Goal: Information Seeking & Learning: Learn about a topic

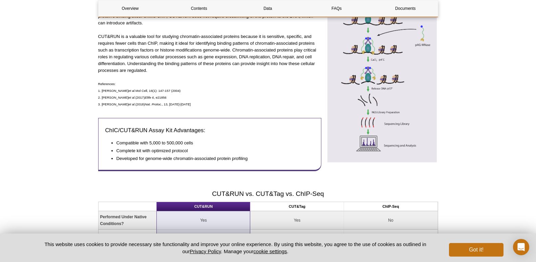
click at [198, 118] on div "ChIC/CUT&RUN Assay Kit Advantages: Compatible with 5,000 to 500,000 cells Compl…" at bounding box center [209, 144] width 223 height 53
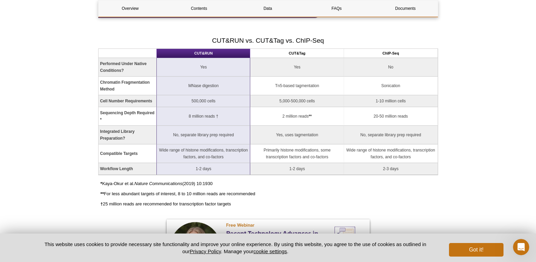
scroll to position [489, 0]
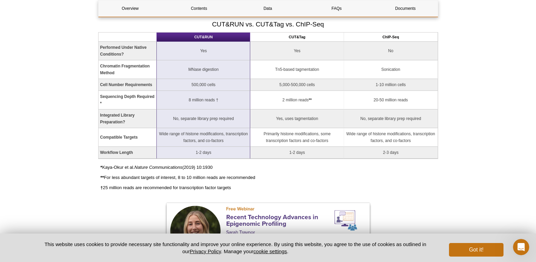
click at [254, 89] on td "5,000-500,000 cells" at bounding box center [297, 85] width 94 height 12
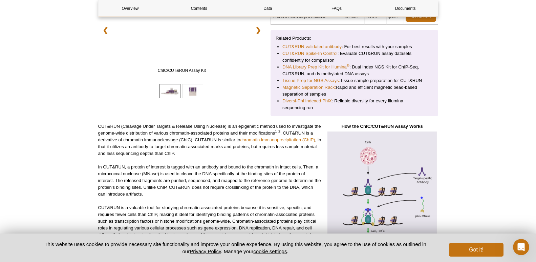
scroll to position [49, 0]
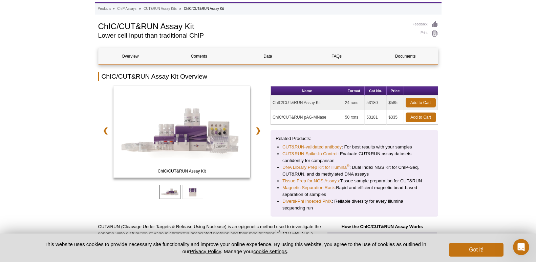
click at [205, 7] on li "ChIC/CUT&RUN Assay Kit" at bounding box center [204, 9] width 40 height 4
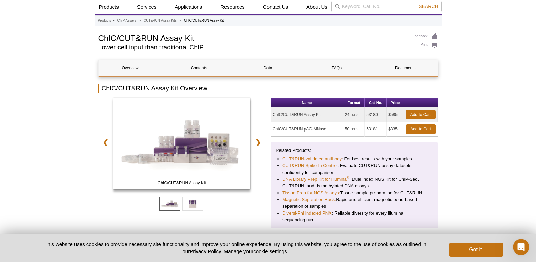
scroll to position [0, 0]
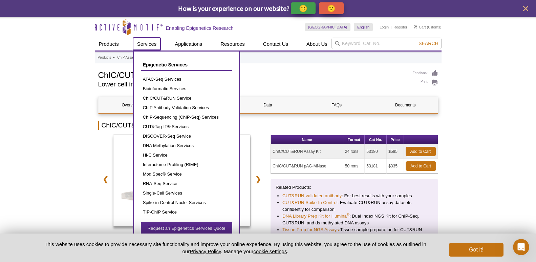
click at [139, 42] on link "Services" at bounding box center [147, 44] width 28 height 13
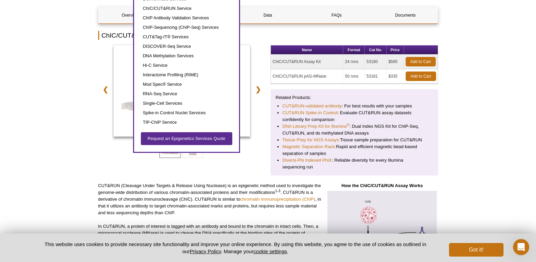
scroll to position [102, 0]
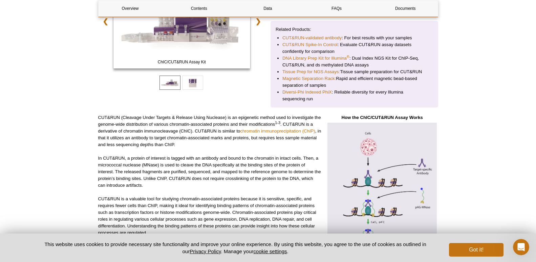
scroll to position [169, 0]
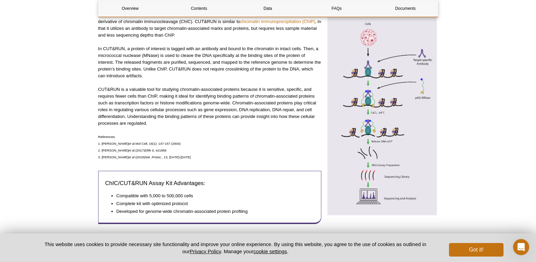
scroll to position [271, 0]
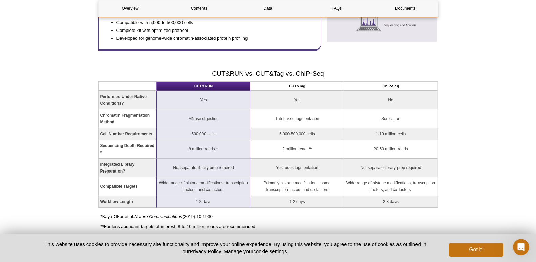
scroll to position [440, 0]
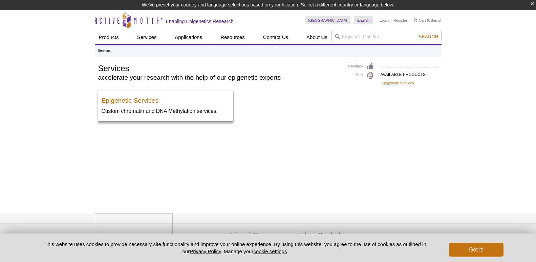
click at [52, 183] on div "Active Motif Logo Enabling Epigenetics Research 0 Search Skip to content Active…" at bounding box center [268, 141] width 536 height 262
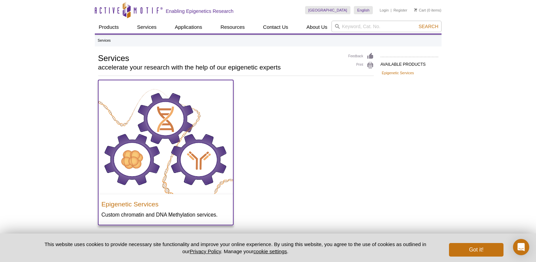
click at [118, 120] on img at bounding box center [165, 137] width 135 height 114
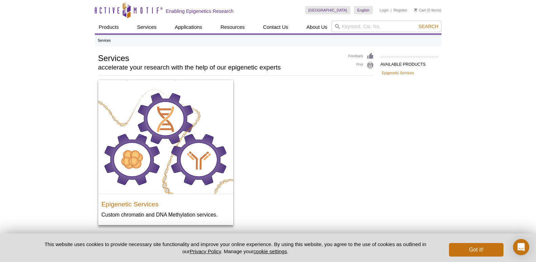
click at [13, 28] on div "Active Motif Logo Enabling Epigenetics Research 0 Search Skip to content Active…" at bounding box center [268, 153] width 536 height 306
